Goal: Task Accomplishment & Management: Complete application form

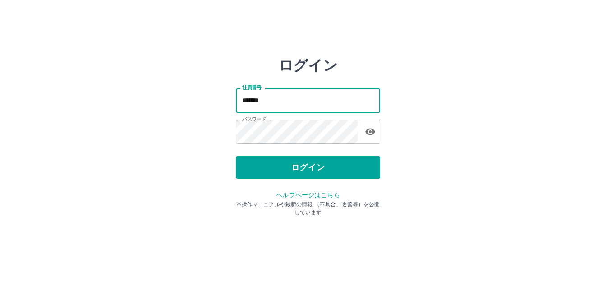
type input "*******"
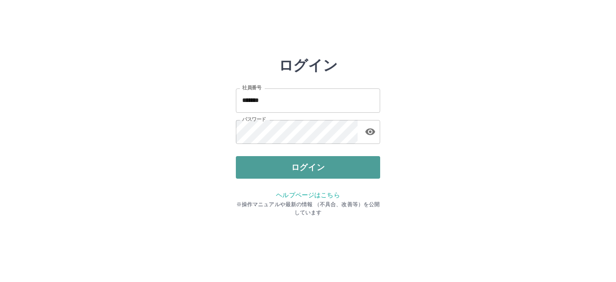
click at [300, 165] on button "ログイン" at bounding box center [308, 167] width 144 height 23
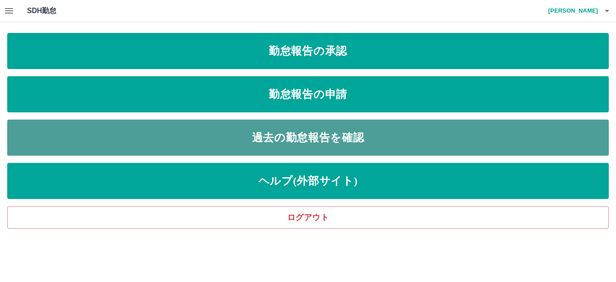
click at [313, 137] on link "過去の勤怠報告を確認" at bounding box center [308, 137] width 602 height 36
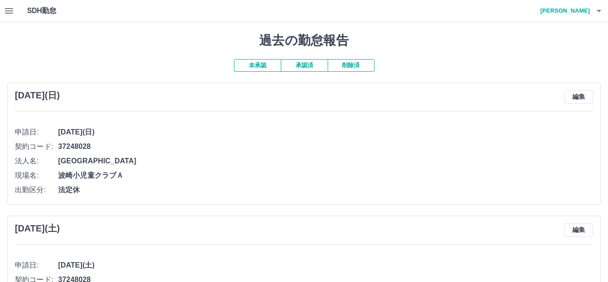
click at [260, 64] on button "未承認" at bounding box center [257, 65] width 47 height 13
click at [304, 69] on button "承認済" at bounding box center [304, 65] width 47 height 13
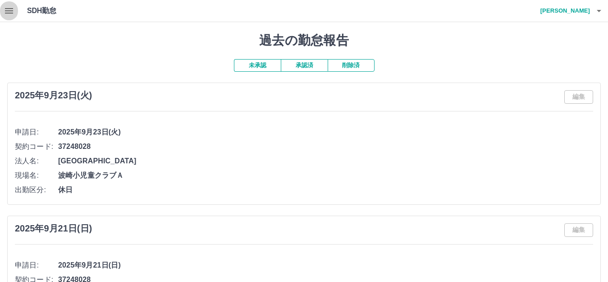
click at [10, 11] on icon "button" at bounding box center [9, 10] width 8 height 5
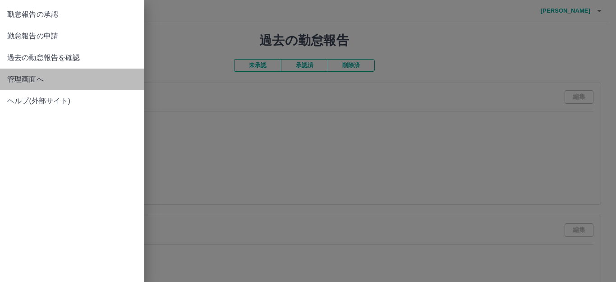
click at [24, 81] on span "管理画面へ" at bounding box center [72, 79] width 130 height 11
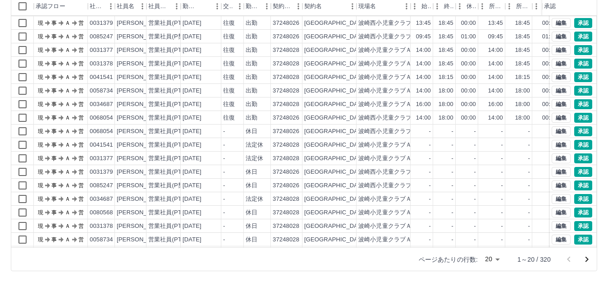
scroll to position [47, 0]
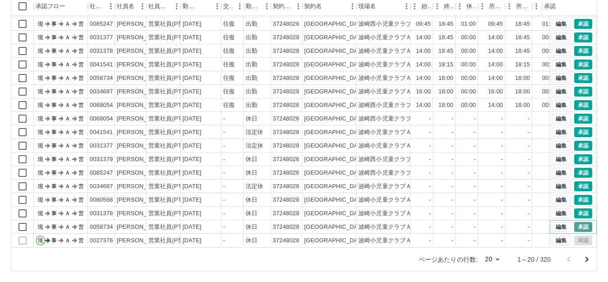
click at [579, 222] on button "承認" at bounding box center [583, 227] width 18 height 10
click at [581, 208] on button "承認" at bounding box center [583, 213] width 18 height 10
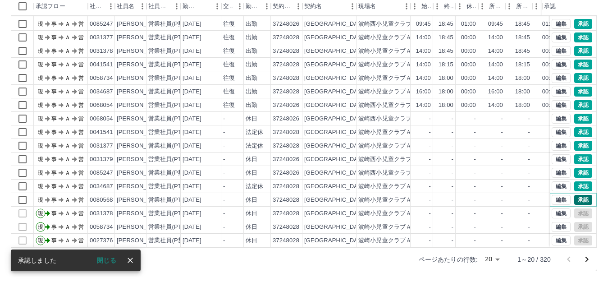
click at [579, 195] on button "承認" at bounding box center [583, 200] width 18 height 10
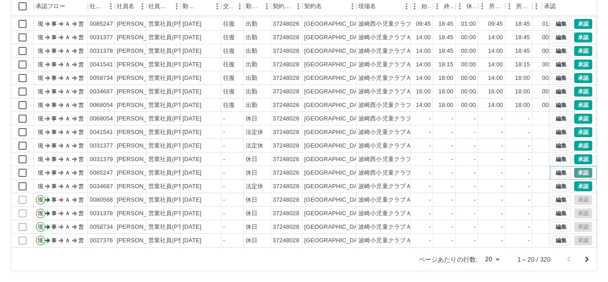
click at [577, 168] on button "承認" at bounding box center [583, 173] width 18 height 10
click at [579, 154] on button "承認" at bounding box center [583, 159] width 18 height 10
click at [576, 114] on button "承認" at bounding box center [583, 119] width 18 height 10
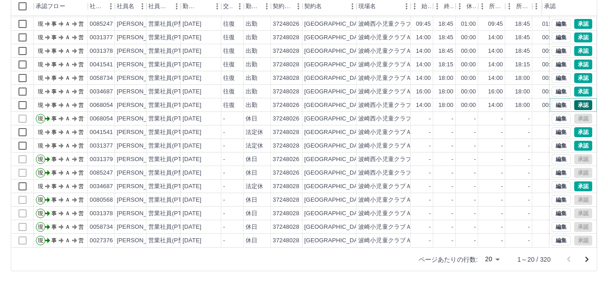
click at [579, 100] on button "承認" at bounding box center [583, 105] width 18 height 10
click at [577, 87] on button "承認" at bounding box center [583, 92] width 18 height 10
click at [574, 73] on button "承認" at bounding box center [583, 78] width 18 height 10
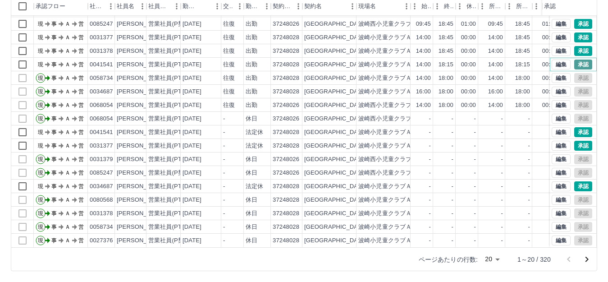
click at [574, 60] on button "承認" at bounding box center [583, 65] width 18 height 10
click at [574, 46] on button "承認" at bounding box center [583, 51] width 18 height 10
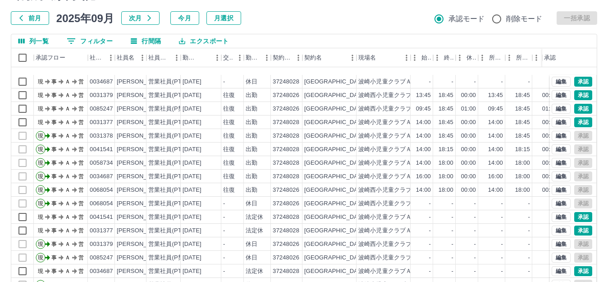
scroll to position [0, 0]
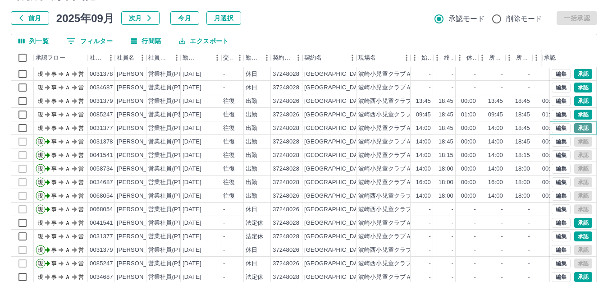
click at [574, 125] on button "承認" at bounding box center [583, 128] width 18 height 10
click at [579, 113] on button "承認" at bounding box center [583, 115] width 18 height 10
click at [576, 101] on button "承認" at bounding box center [583, 101] width 18 height 10
click at [576, 88] on button "承認" at bounding box center [583, 88] width 18 height 10
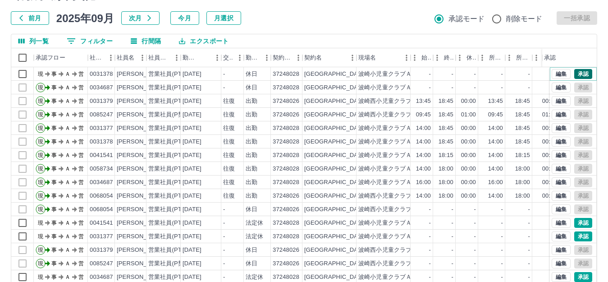
click at [576, 73] on button "承認" at bounding box center [583, 74] width 18 height 10
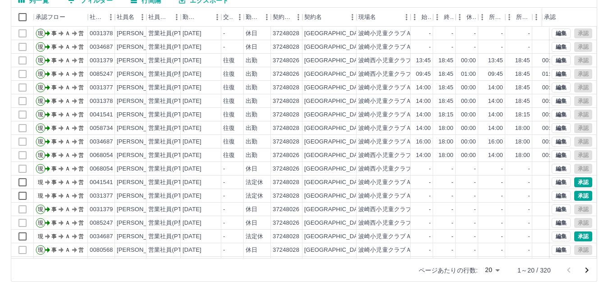
scroll to position [99, 0]
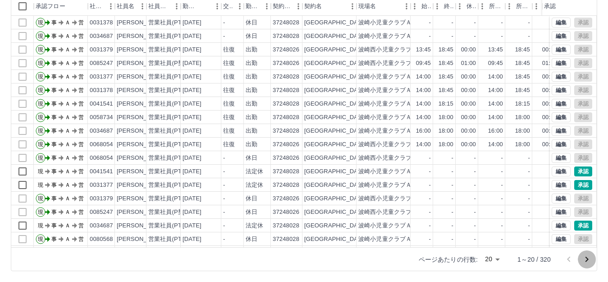
click at [586, 259] on icon "次のページへ" at bounding box center [587, 259] width 11 height 11
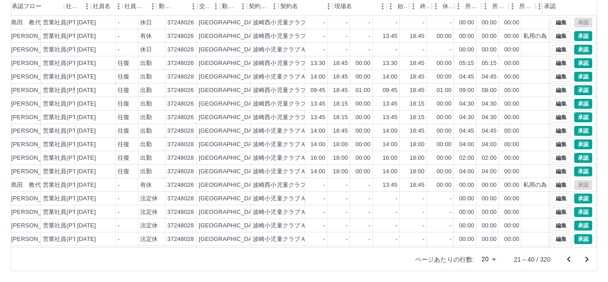
scroll to position [0, 0]
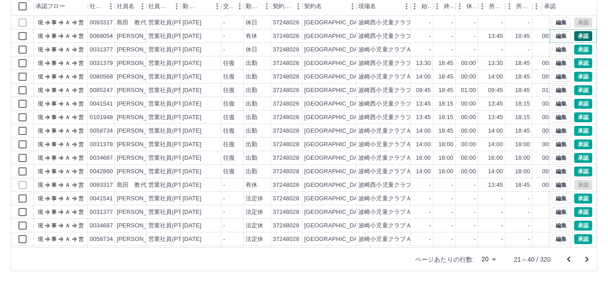
click at [577, 35] on button "承認" at bounding box center [583, 36] width 18 height 10
click at [577, 50] on button "承認" at bounding box center [583, 50] width 18 height 10
click at [574, 62] on button "承認" at bounding box center [583, 63] width 18 height 10
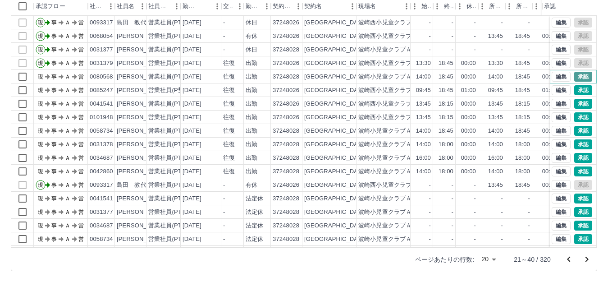
click at [581, 75] on button "承認" at bounding box center [583, 77] width 18 height 10
click at [577, 90] on button "承認" at bounding box center [583, 90] width 18 height 10
click at [579, 104] on button "承認" at bounding box center [583, 104] width 18 height 10
click at [577, 116] on button "承認" at bounding box center [583, 117] width 18 height 10
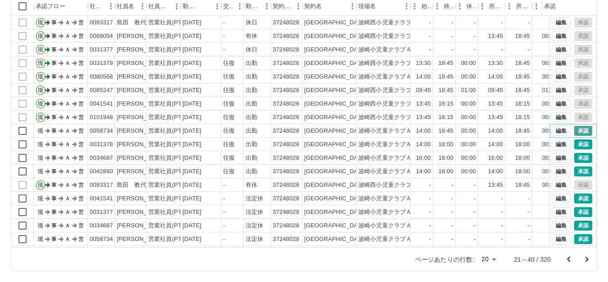
click at [580, 132] on button "承認" at bounding box center [583, 131] width 18 height 10
click at [574, 142] on button "承認" at bounding box center [583, 144] width 18 height 10
click at [580, 159] on button "承認" at bounding box center [583, 158] width 18 height 10
click at [580, 170] on button "承認" at bounding box center [583, 171] width 18 height 10
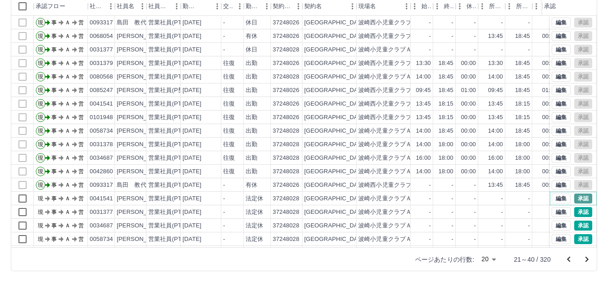
click at [580, 199] on button "承認" at bounding box center [583, 198] width 18 height 10
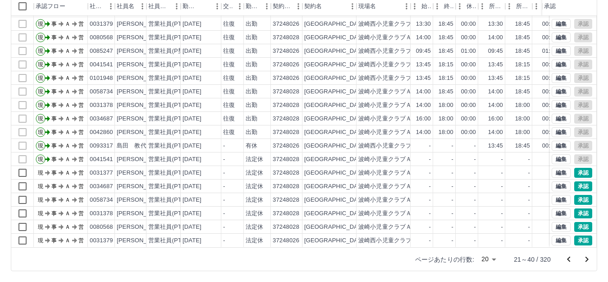
scroll to position [47, 0]
click at [576, 168] on button "承認" at bounding box center [583, 173] width 18 height 10
click at [579, 181] on button "承認" at bounding box center [583, 186] width 18 height 10
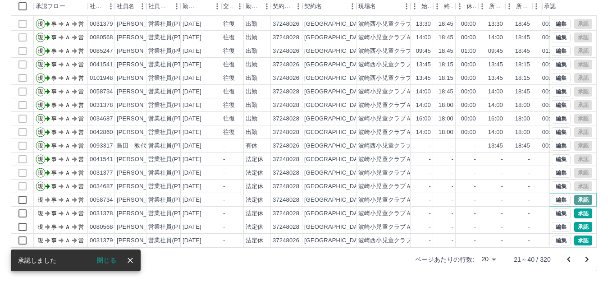
click at [577, 195] on button "承認" at bounding box center [583, 200] width 18 height 10
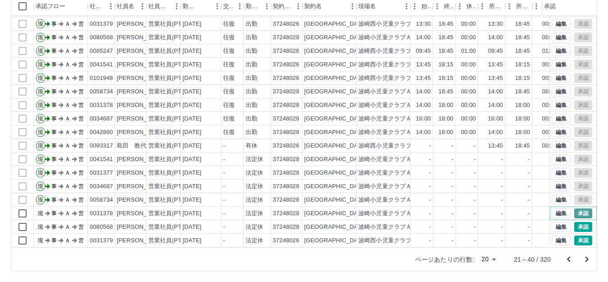
click at [577, 208] on button "承認" at bounding box center [583, 213] width 18 height 10
click at [579, 222] on button "承認" at bounding box center [583, 227] width 18 height 10
click at [574, 235] on button "承認" at bounding box center [583, 240] width 18 height 10
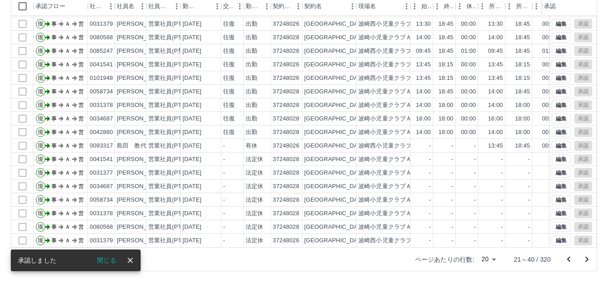
click at [588, 261] on icon "次のページへ" at bounding box center [587, 259] width 11 height 11
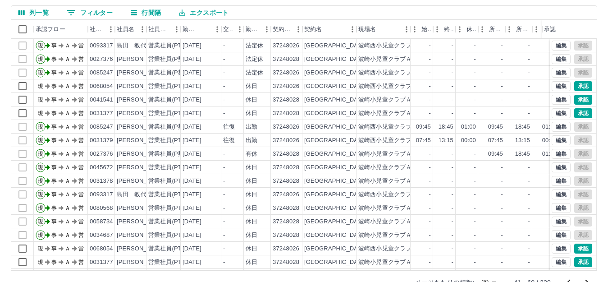
scroll to position [66, 0]
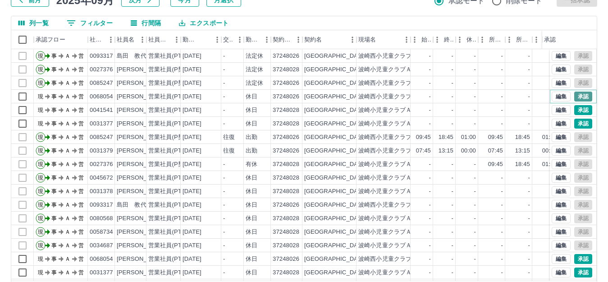
click at [577, 94] on button "承認" at bounding box center [583, 97] width 18 height 10
click at [577, 111] on button "承認" at bounding box center [583, 110] width 18 height 10
click at [578, 123] on button "承認" at bounding box center [583, 124] width 18 height 10
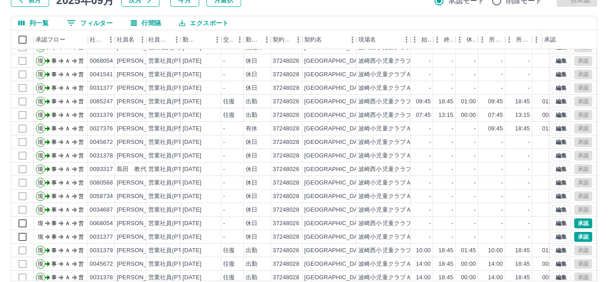
scroll to position [47, 0]
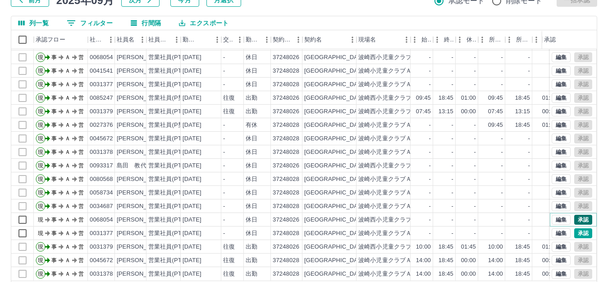
click at [577, 215] on button "承認" at bounding box center [583, 220] width 18 height 10
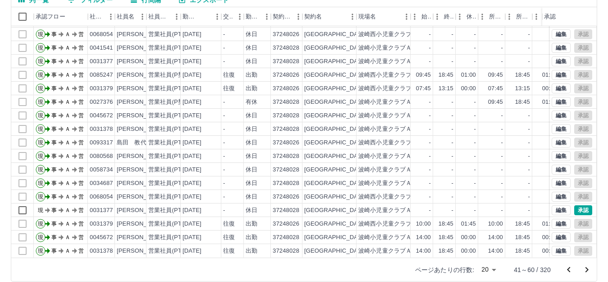
scroll to position [99, 0]
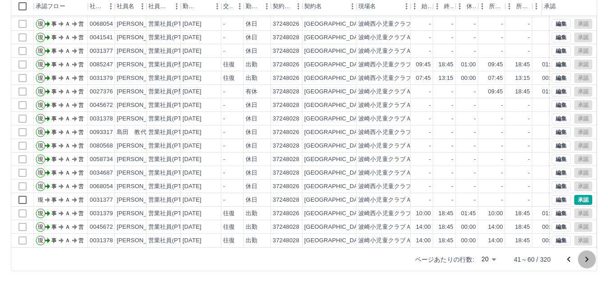
click at [585, 258] on icon "次のページへ" at bounding box center [587, 259] width 11 height 11
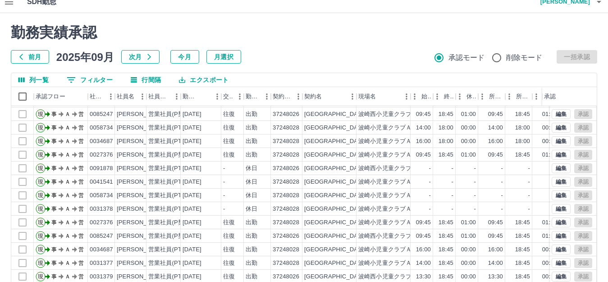
scroll to position [0, 0]
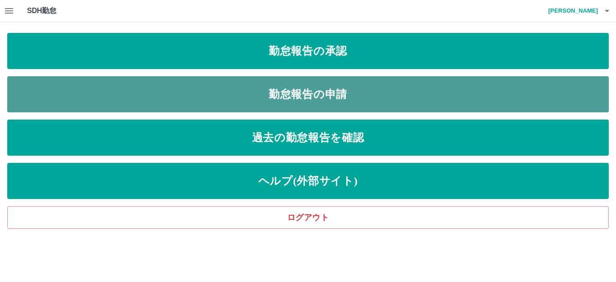
click at [311, 92] on link "勤怠報告の申請" at bounding box center [308, 94] width 602 height 36
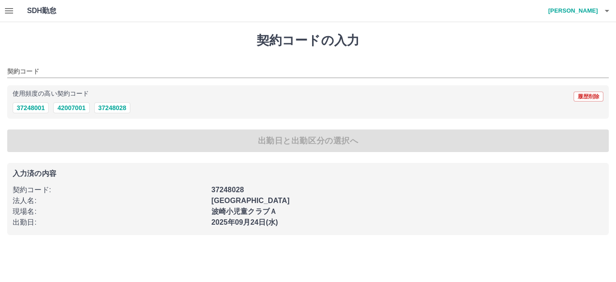
type input "********"
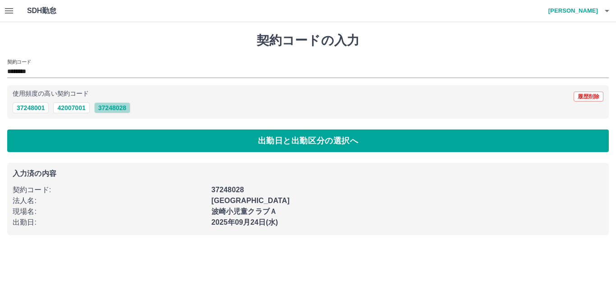
click at [110, 109] on button "37248028" at bounding box center [112, 107] width 36 height 11
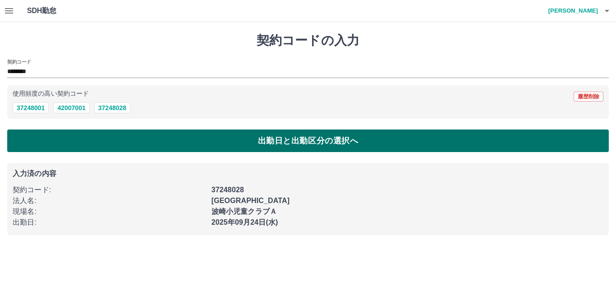
click at [268, 142] on button "出勤日と出勤区分の選択へ" at bounding box center [308, 140] width 602 height 23
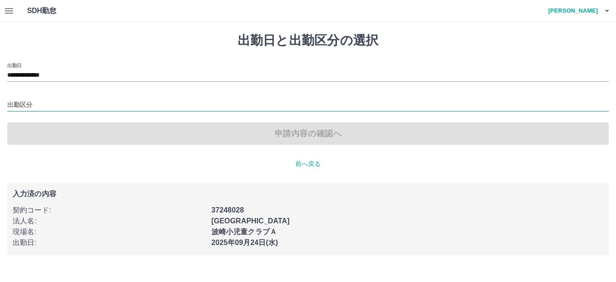
click at [12, 106] on input "出勤区分" at bounding box center [308, 105] width 602 height 11
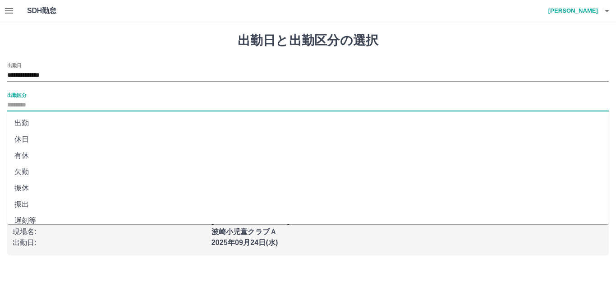
click at [25, 124] on li "出勤" at bounding box center [308, 123] width 602 height 16
type input "**"
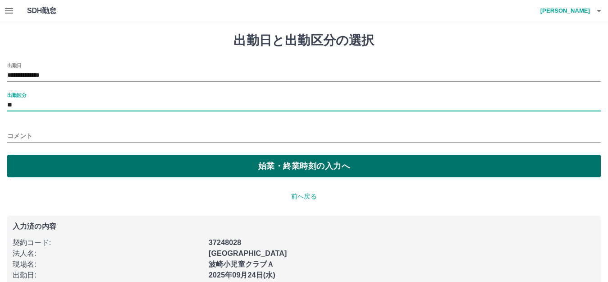
click at [285, 164] on button "始業・終業時刻の入力へ" at bounding box center [304, 166] width 594 height 23
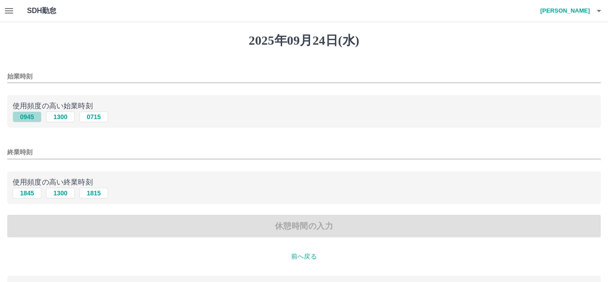
click at [30, 118] on button "0945" at bounding box center [27, 116] width 29 height 11
type input "****"
click at [30, 193] on button "1845" at bounding box center [27, 193] width 29 height 11
type input "****"
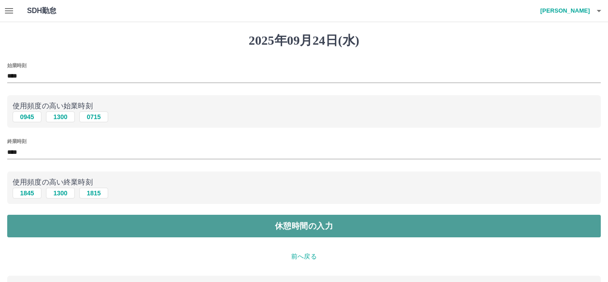
click at [299, 227] on button "休憩時間の入力" at bounding box center [304, 226] width 594 height 23
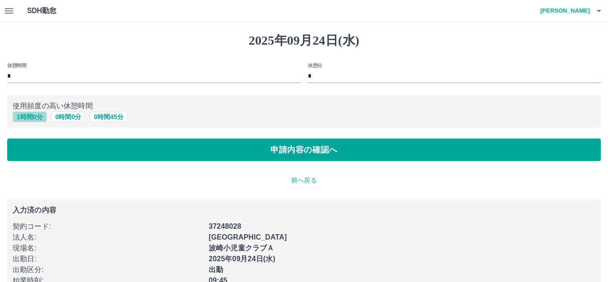
click at [28, 118] on button "1 時間 0 分" at bounding box center [30, 116] width 34 height 11
type input "*"
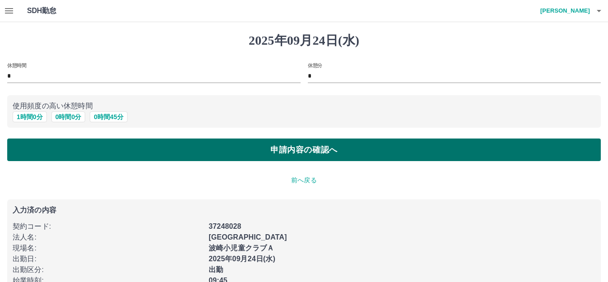
click at [299, 151] on button "申請内容の確認へ" at bounding box center [304, 149] width 594 height 23
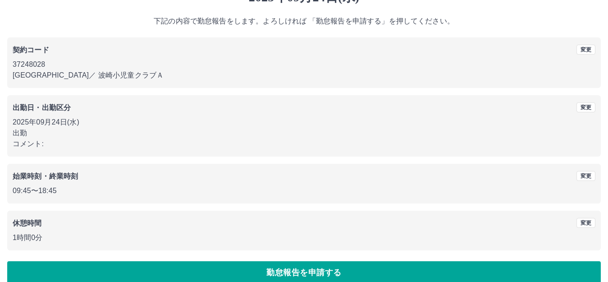
scroll to position [56, 0]
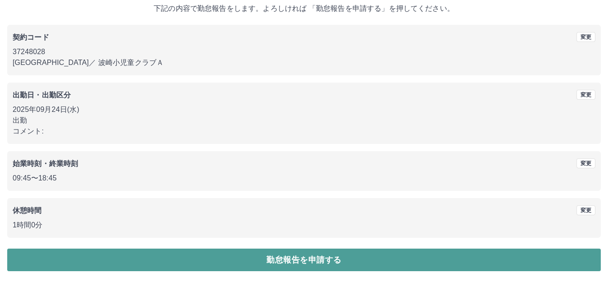
click at [307, 262] on button "勤怠報告を申請する" at bounding box center [304, 259] width 594 height 23
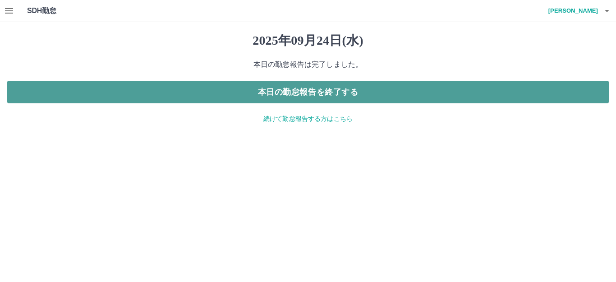
click at [303, 92] on button "本日の勤怠報告を終了する" at bounding box center [308, 92] width 602 height 23
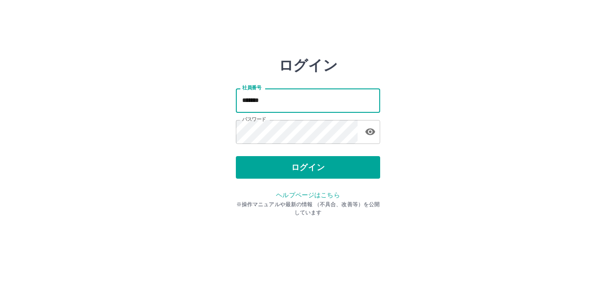
click at [272, 101] on input "*******" at bounding box center [308, 100] width 144 height 24
click at [255, 103] on input "*********" at bounding box center [308, 100] width 144 height 24
type input "*******"
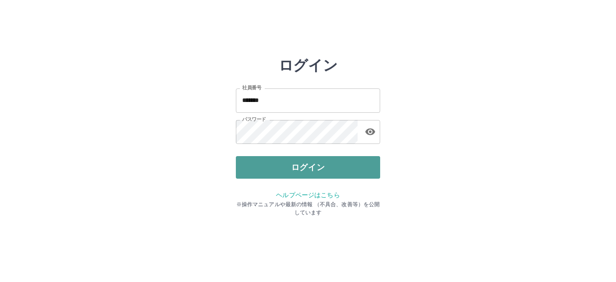
click at [294, 165] on button "ログイン" at bounding box center [308, 167] width 144 height 23
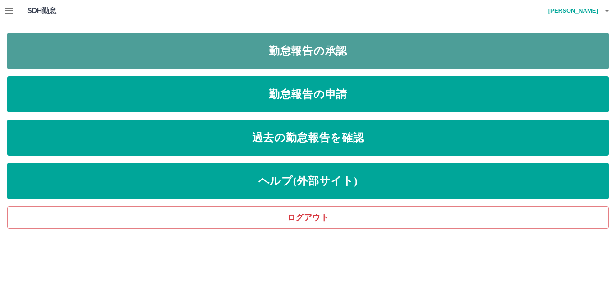
click at [293, 53] on link "勤怠報告の承認" at bounding box center [308, 51] width 602 height 36
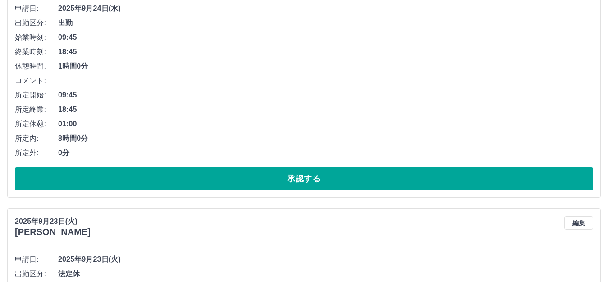
scroll to position [120, 0]
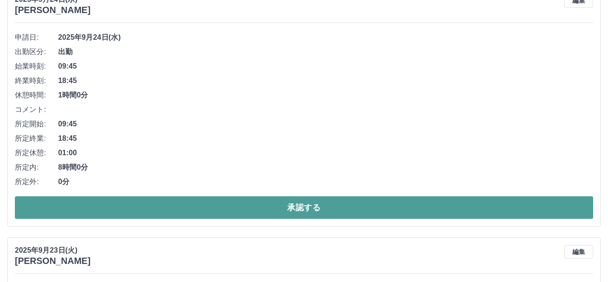
click at [298, 207] on button "承認する" at bounding box center [304, 207] width 579 height 23
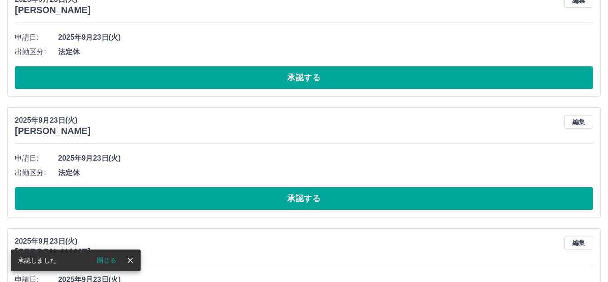
scroll to position [0, 0]
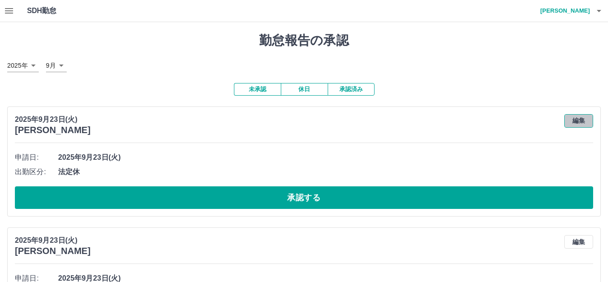
click at [583, 120] on button "編集" at bounding box center [579, 121] width 29 height 14
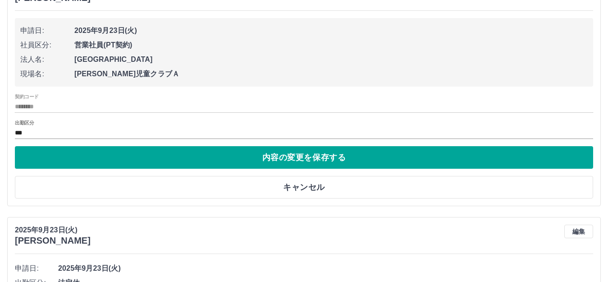
scroll to position [135, 0]
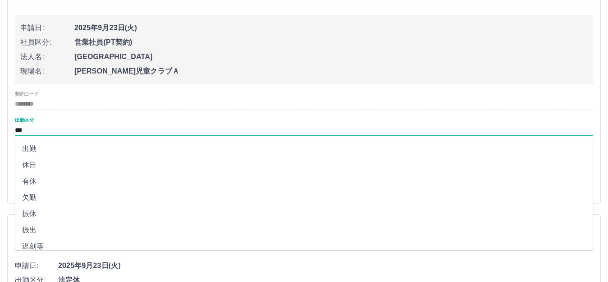
click at [41, 131] on input "***" at bounding box center [304, 129] width 579 height 11
click at [33, 163] on li "休日" at bounding box center [304, 165] width 579 height 16
type input "**"
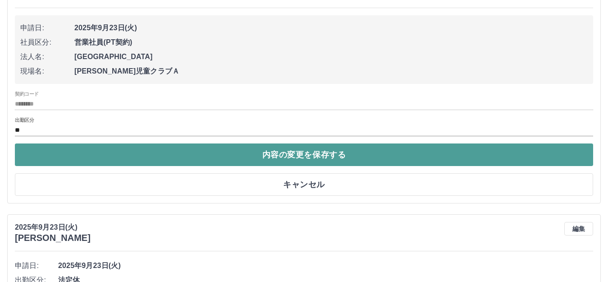
click at [298, 157] on button "内容の変更を保存する" at bounding box center [304, 154] width 579 height 23
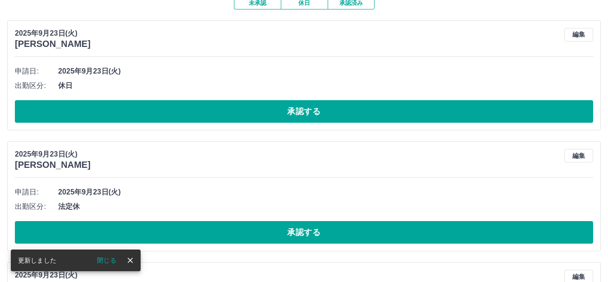
scroll to position [79, 0]
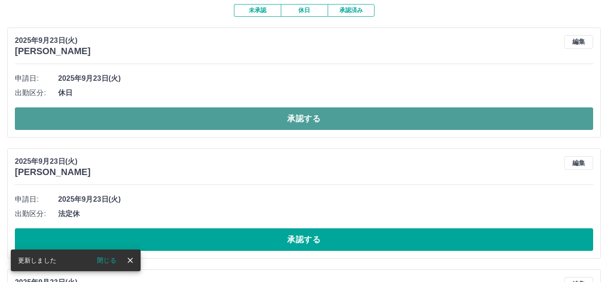
click at [296, 117] on button "承認する" at bounding box center [304, 118] width 579 height 23
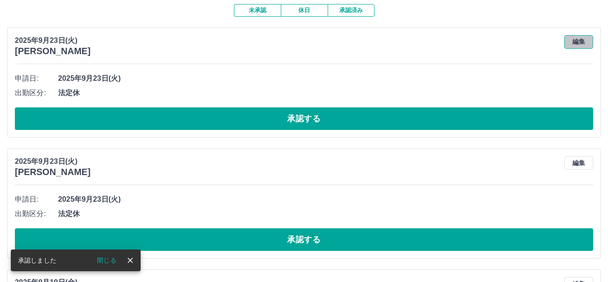
click at [581, 42] on button "編集" at bounding box center [579, 42] width 29 height 14
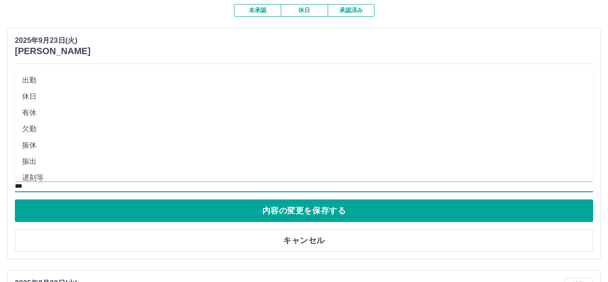
click at [36, 188] on input "***" at bounding box center [304, 185] width 579 height 11
click at [32, 98] on li "休日" at bounding box center [304, 96] width 579 height 16
type input "**"
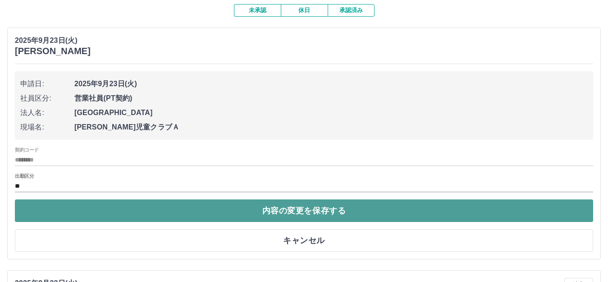
click at [303, 208] on button "内容の変更を保存する" at bounding box center [304, 210] width 579 height 23
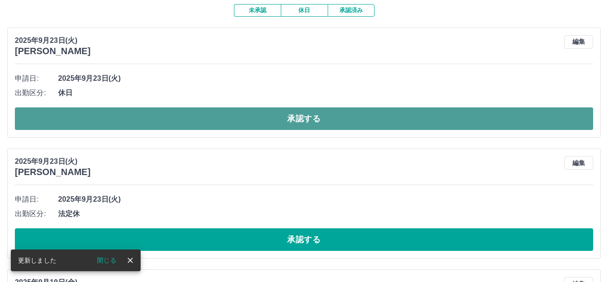
click at [304, 118] on button "承認する" at bounding box center [304, 118] width 579 height 23
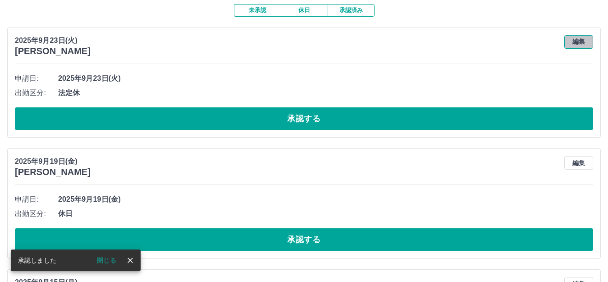
click at [583, 41] on button "編集" at bounding box center [579, 42] width 29 height 14
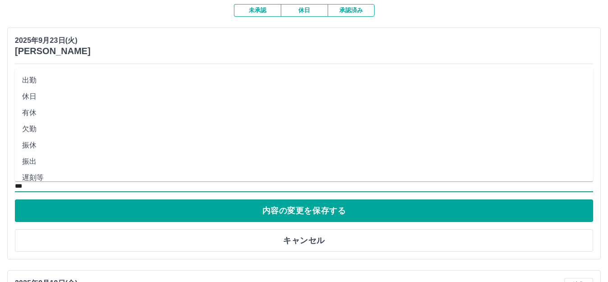
click at [40, 188] on input "***" at bounding box center [304, 185] width 579 height 11
click at [31, 95] on li "休日" at bounding box center [304, 96] width 579 height 16
type input "**"
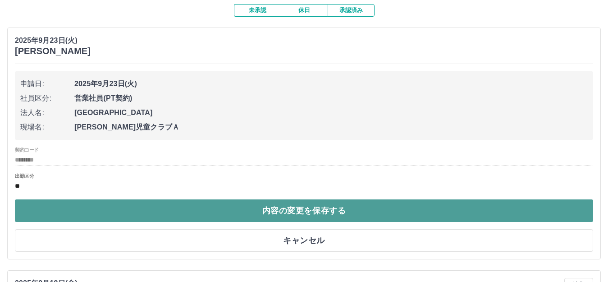
click at [310, 212] on button "内容の変更を保存する" at bounding box center [304, 210] width 579 height 23
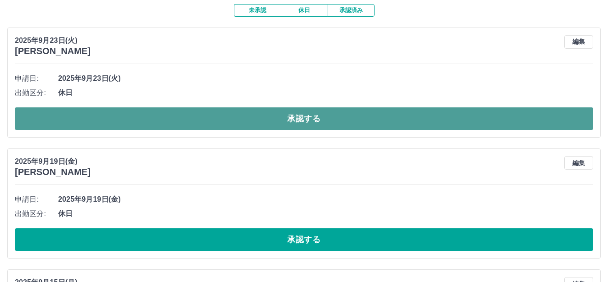
click at [313, 116] on button "承認する" at bounding box center [304, 118] width 579 height 23
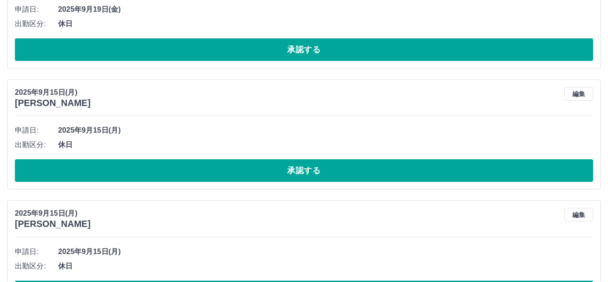
scroll to position [152, 0]
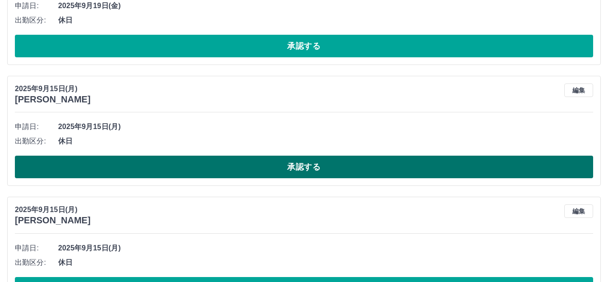
click at [297, 163] on button "承認する" at bounding box center [304, 167] width 579 height 23
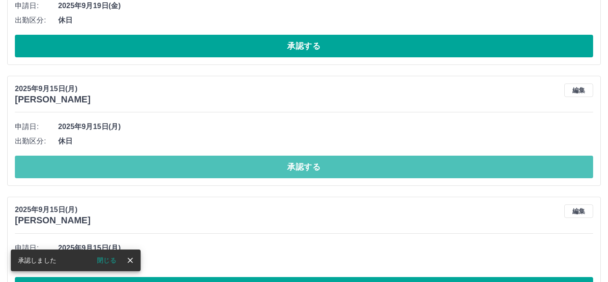
click at [298, 165] on button "承認する" at bounding box center [304, 167] width 579 height 23
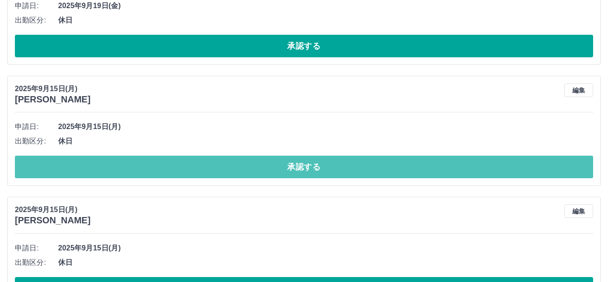
click at [303, 166] on button "承認する" at bounding box center [304, 167] width 579 height 23
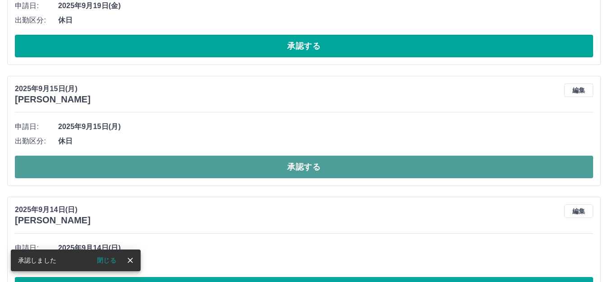
click at [304, 166] on button "承認する" at bounding box center [304, 167] width 579 height 23
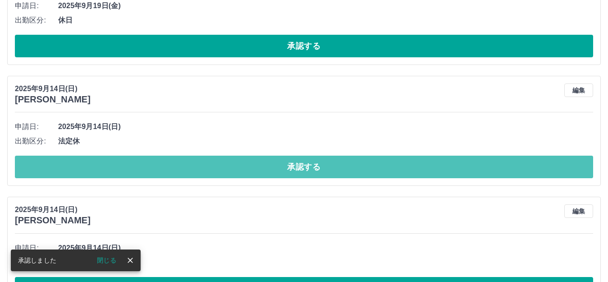
click at [304, 166] on button "承認する" at bounding box center [304, 167] width 579 height 23
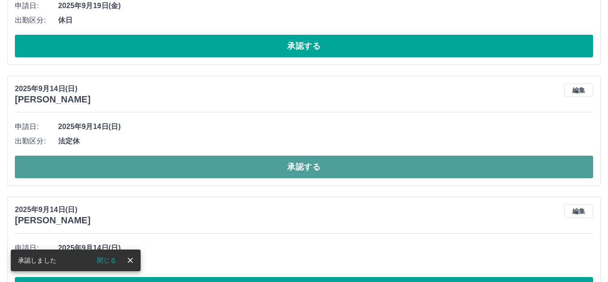
click at [304, 167] on button "承認する" at bounding box center [304, 167] width 579 height 23
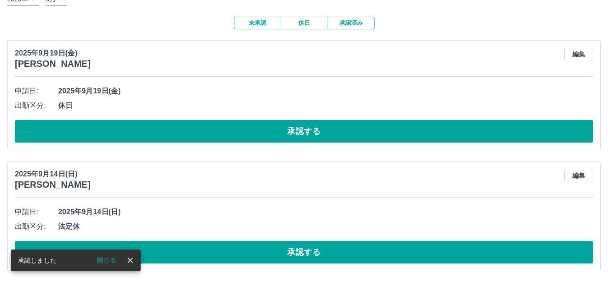
scroll to position [67, 0]
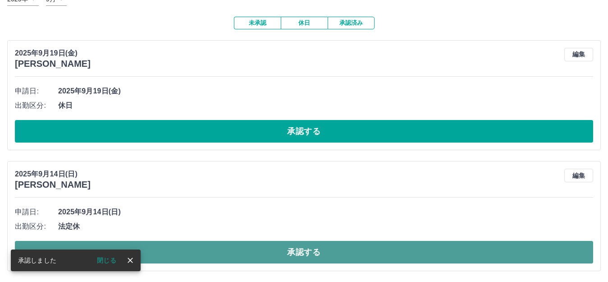
click at [303, 253] on button "承認する" at bounding box center [304, 252] width 579 height 23
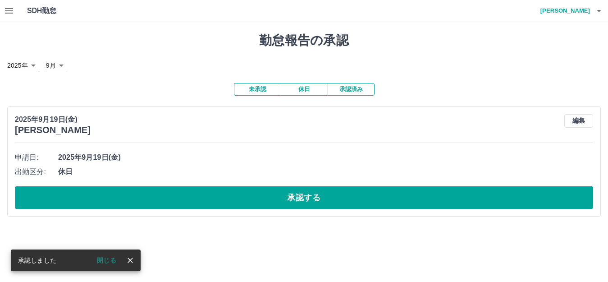
scroll to position [0, 0]
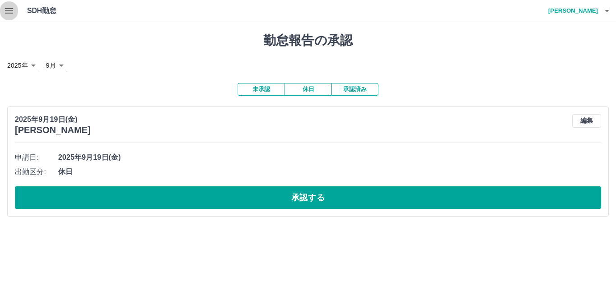
click at [7, 11] on icon "button" at bounding box center [9, 10] width 8 height 5
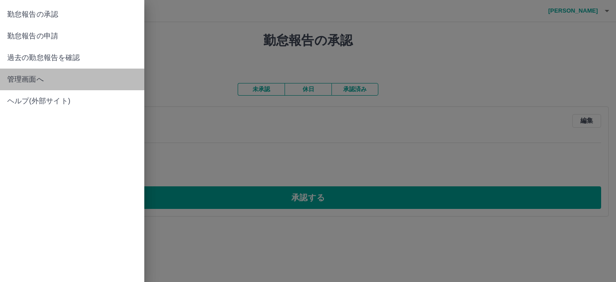
click at [27, 77] on span "管理画面へ" at bounding box center [72, 79] width 130 height 11
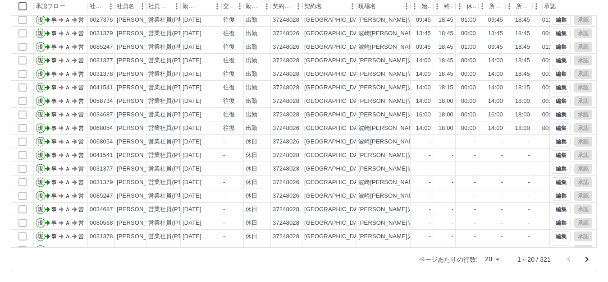
scroll to position [47, 0]
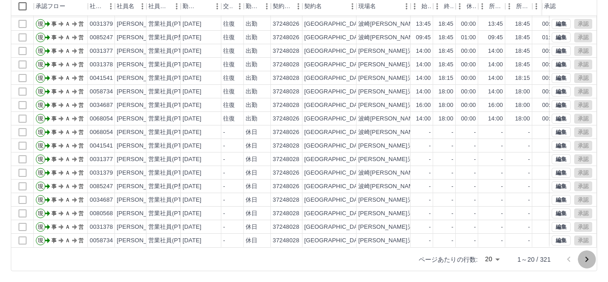
click at [585, 259] on icon "次のページへ" at bounding box center [587, 259] width 11 height 11
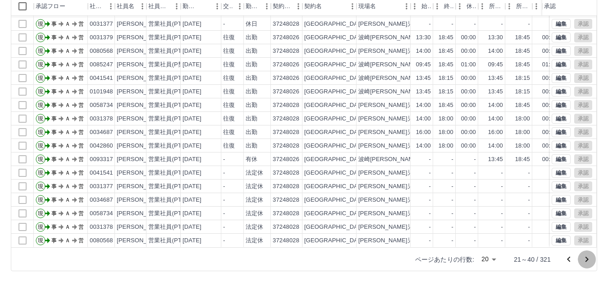
click at [586, 260] on icon "次のページへ" at bounding box center [587, 259] width 11 height 11
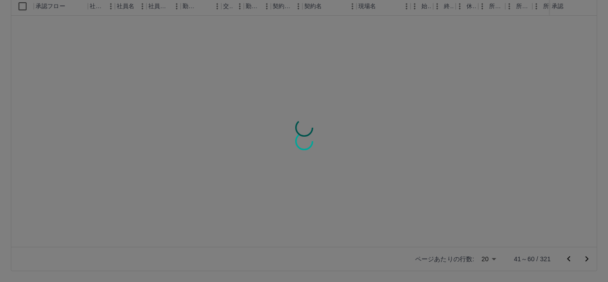
scroll to position [0, 0]
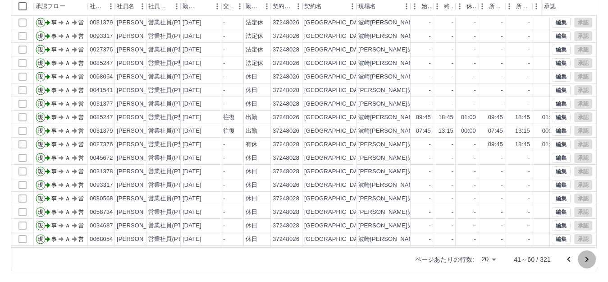
click at [586, 260] on icon "次のページへ" at bounding box center [587, 259] width 11 height 11
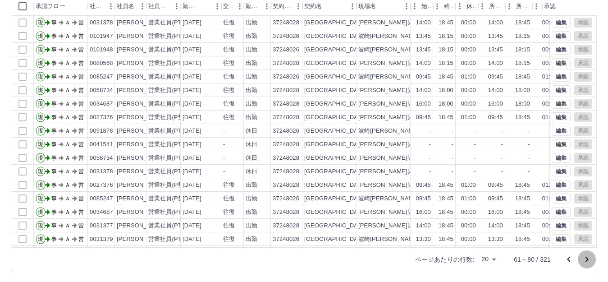
click at [587, 261] on icon "次のページへ" at bounding box center [587, 259] width 11 height 11
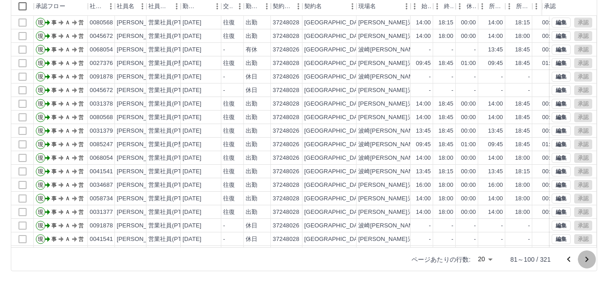
click at [588, 260] on icon "次のページへ" at bounding box center [587, 259] width 3 height 5
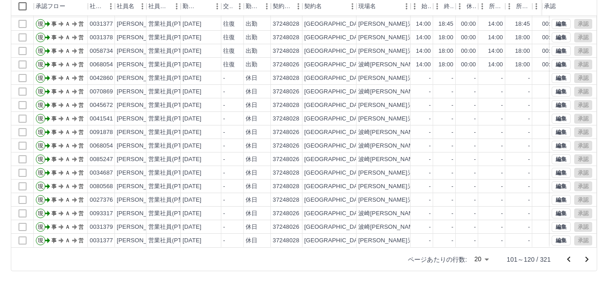
scroll to position [47, 0]
click at [589, 258] on icon "次のページへ" at bounding box center [587, 259] width 11 height 11
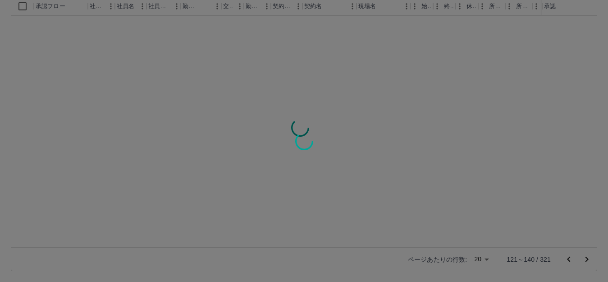
scroll to position [0, 0]
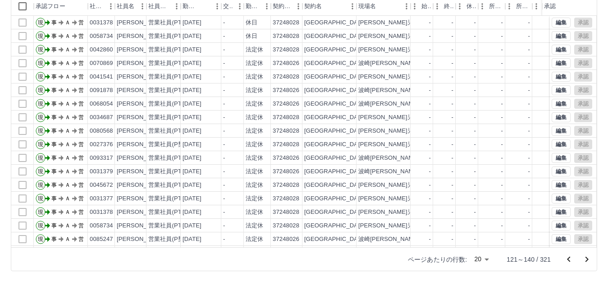
click at [568, 260] on icon "前のページへ" at bounding box center [569, 259] width 11 height 11
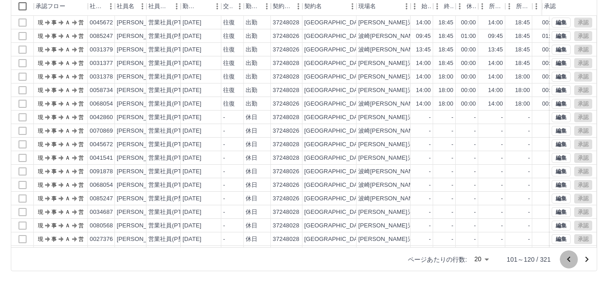
click at [568, 260] on icon "前のページへ" at bounding box center [569, 259] width 11 height 11
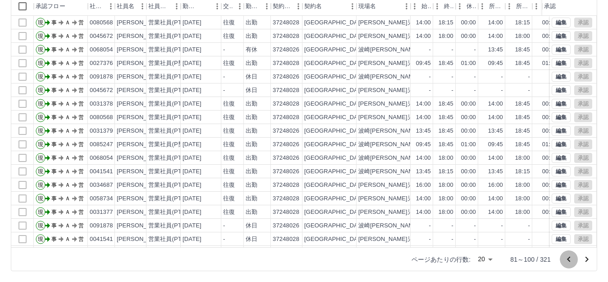
click at [568, 259] on icon "前のページへ" at bounding box center [568, 258] width 3 height 5
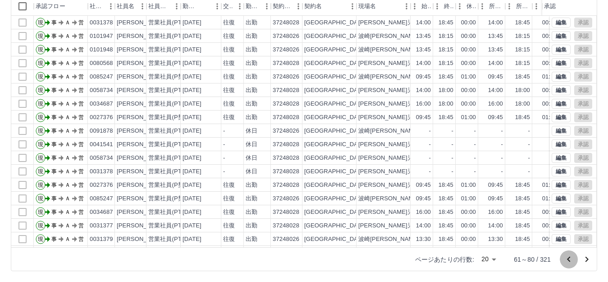
click at [568, 259] on icon "前のページへ" at bounding box center [568, 258] width 3 height 5
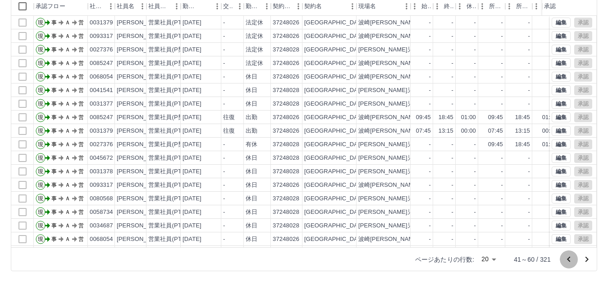
click at [568, 254] on icon "前のページへ" at bounding box center [569, 259] width 11 height 11
